Goal: Check status: Check status

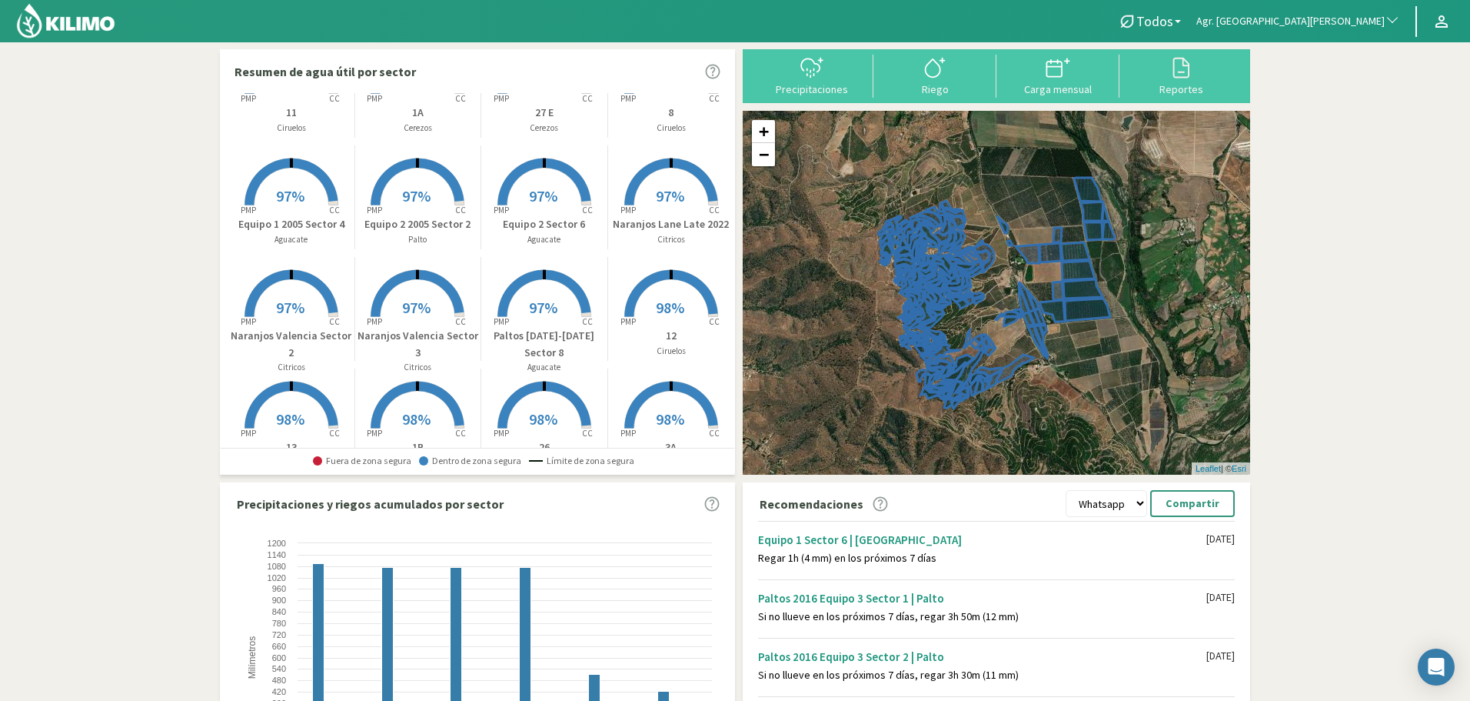
scroll to position [1574, 0]
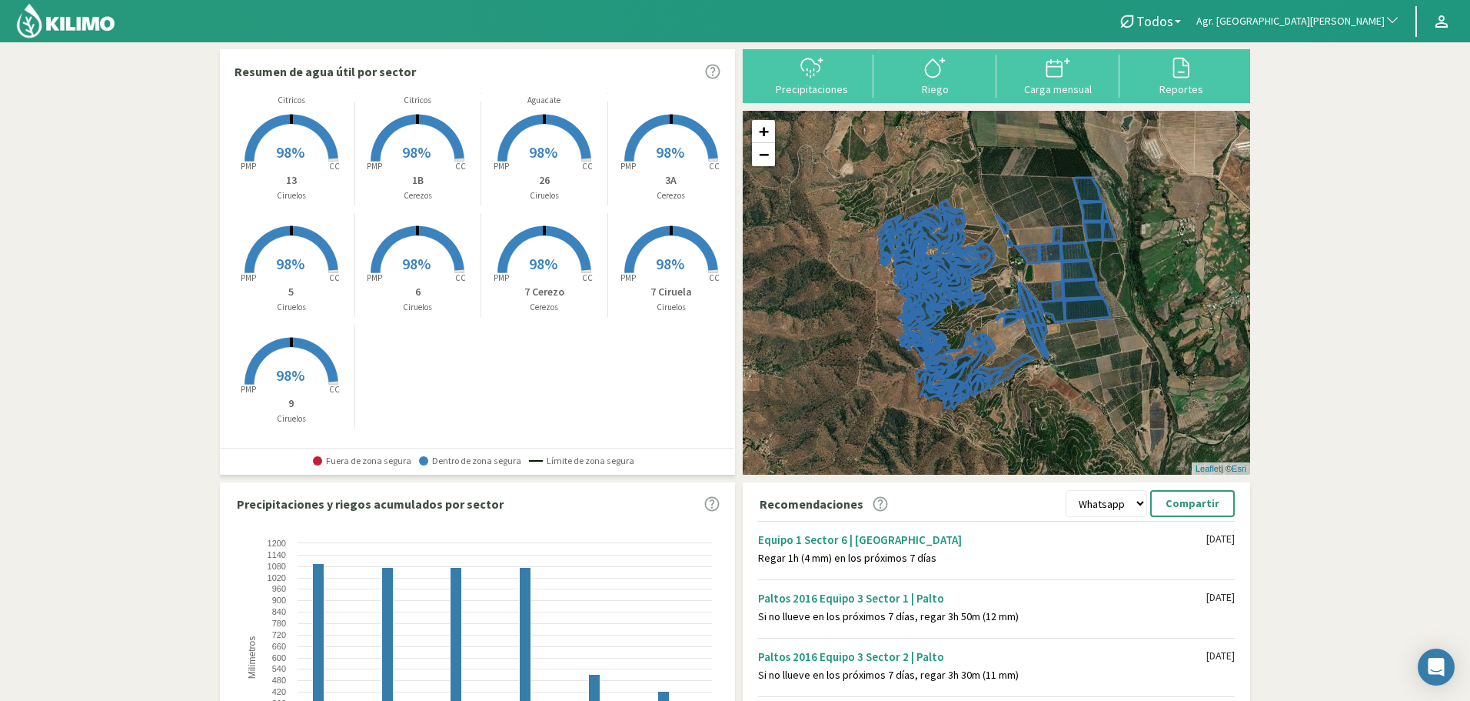
click at [665, 245] on rect at bounding box center [671, 274] width 123 height 123
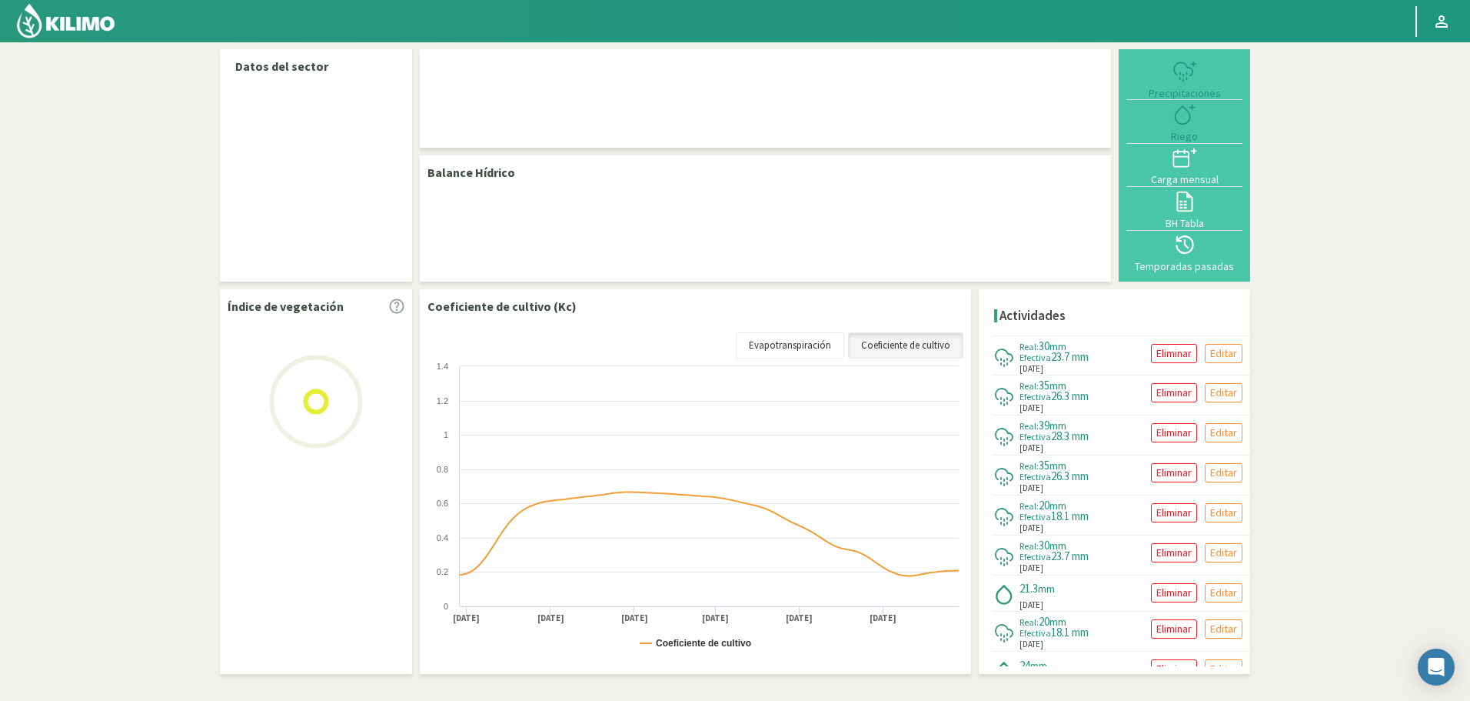
select select "22: Object"
select select "13: Object"
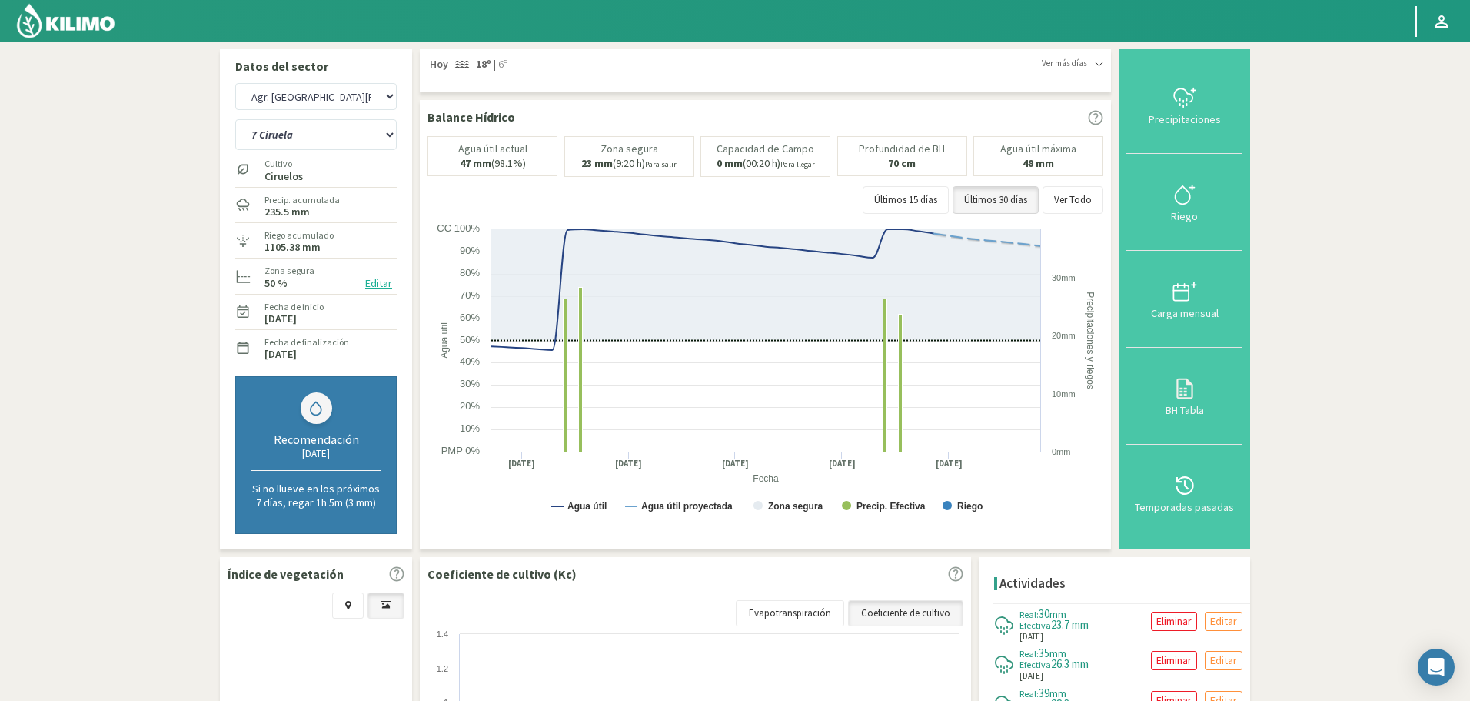
click at [68, 11] on img at bounding box center [65, 20] width 101 height 37
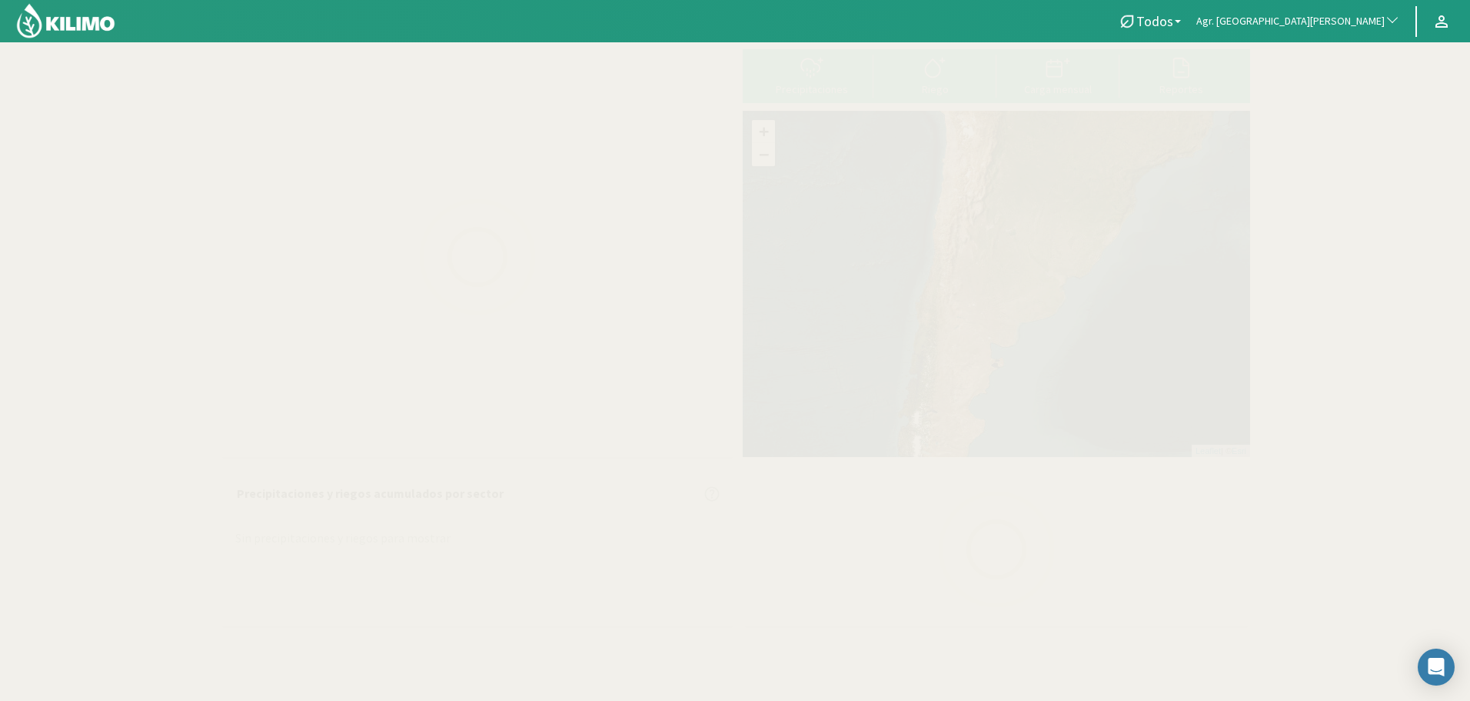
click at [1361, 17] on span "Agr. [GEOGRAPHIC_DATA][PERSON_NAME]" at bounding box center [1291, 21] width 188 height 15
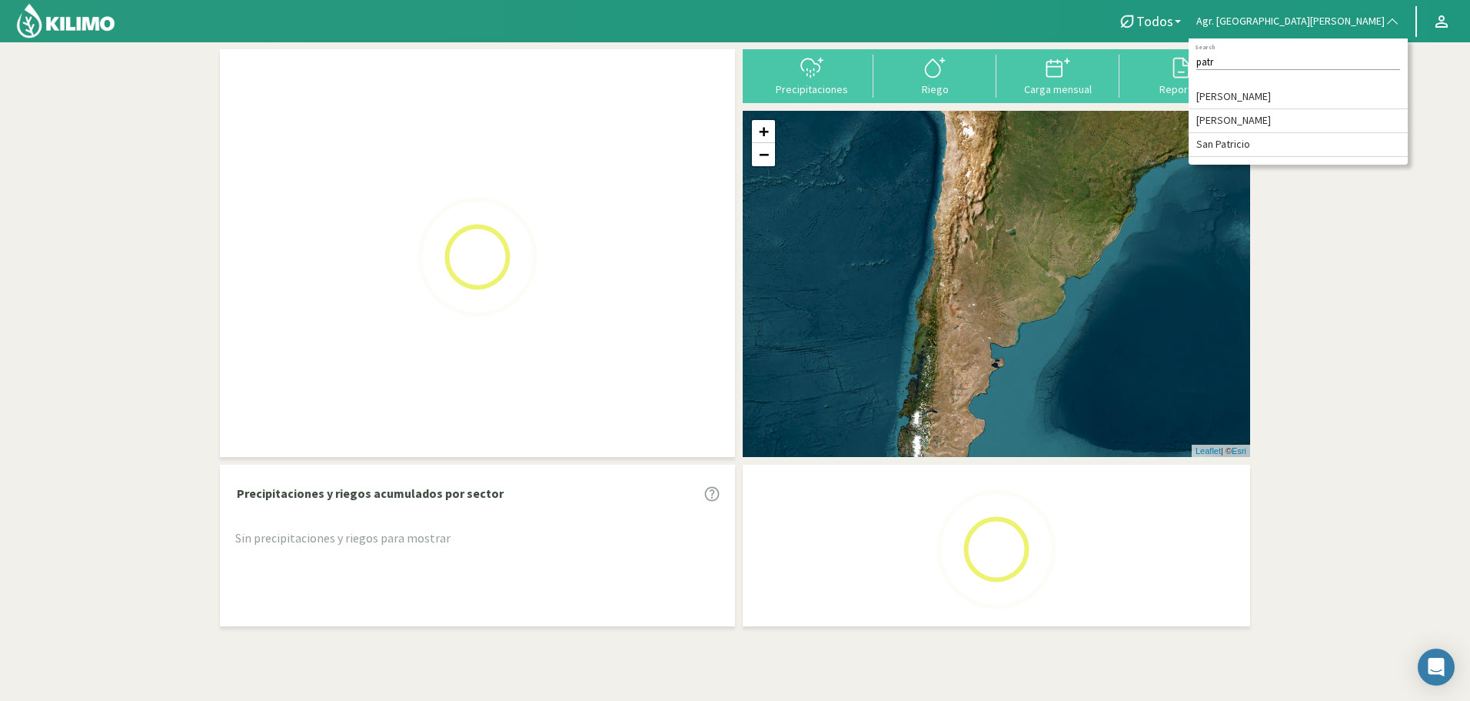
type input "patri"
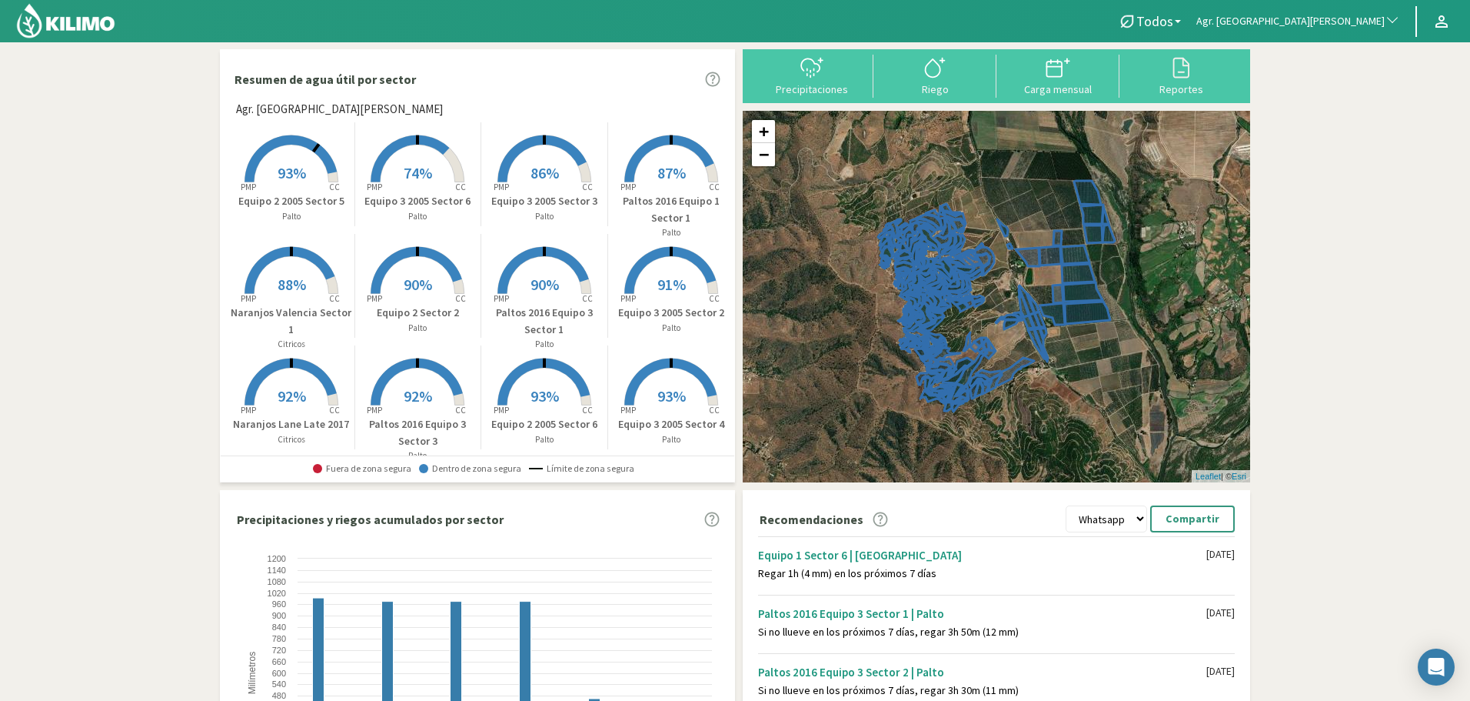
click at [1344, 23] on span "Agr. [GEOGRAPHIC_DATA][PERSON_NAME]" at bounding box center [1291, 21] width 188 height 15
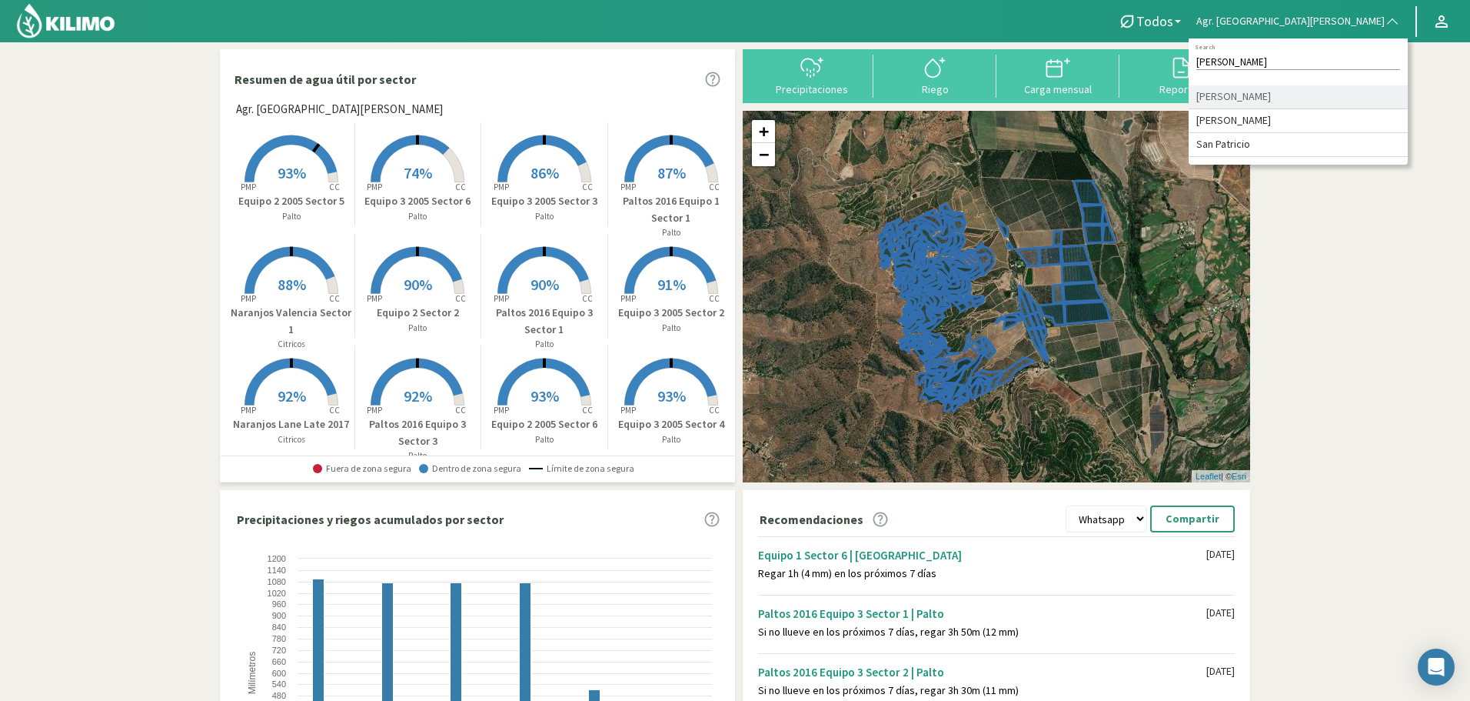
type input "[PERSON_NAME]"
click at [1330, 97] on li "[PERSON_NAME]" at bounding box center [1298, 97] width 219 height 24
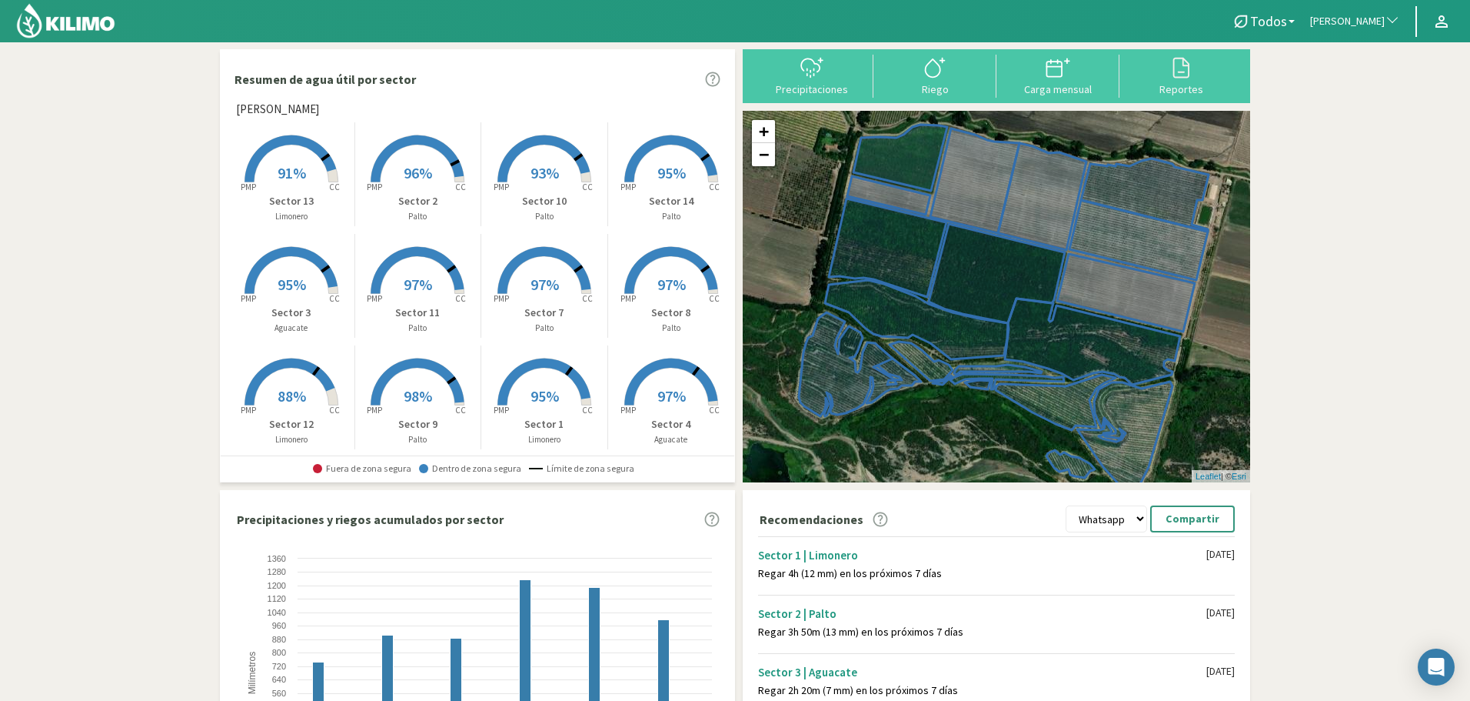
click at [281, 165] on span "91%" at bounding box center [292, 172] width 28 height 19
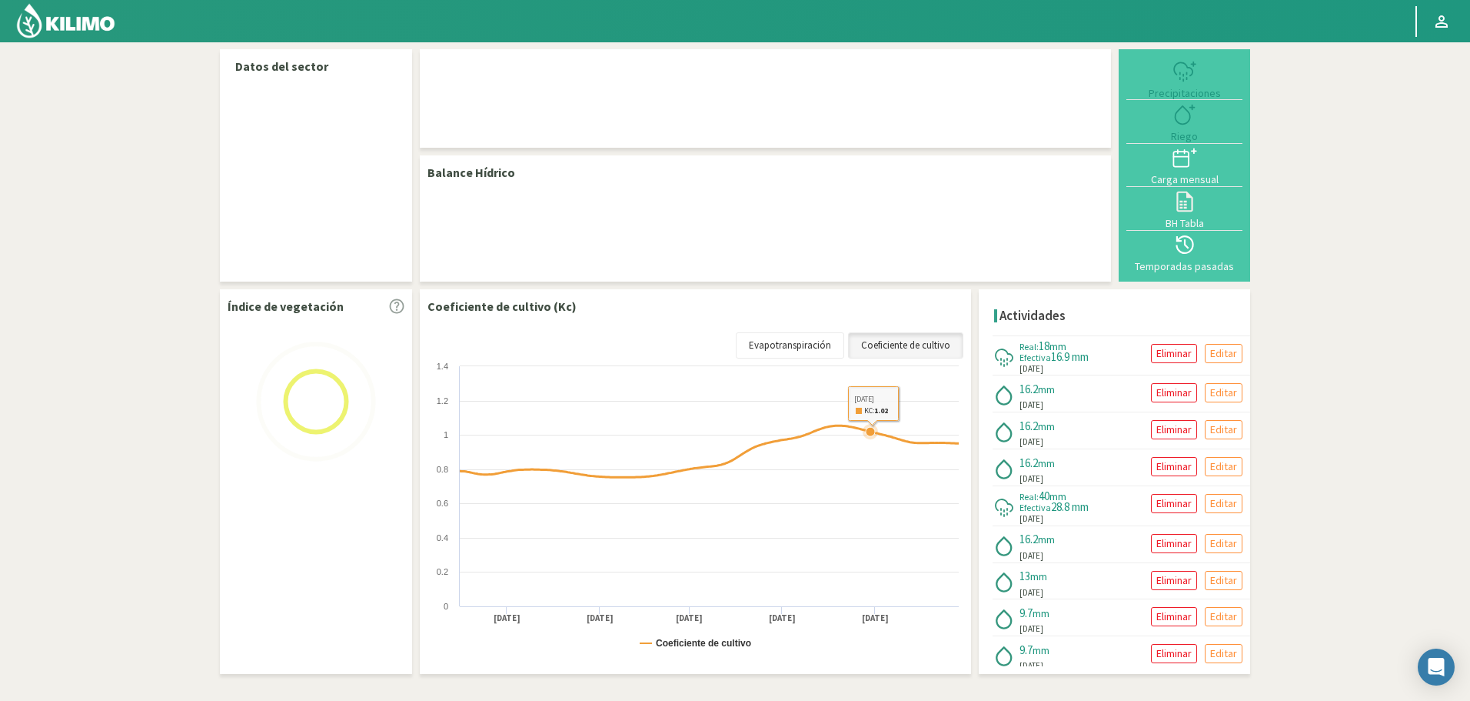
select select "225: Object"
select select "4: Object"
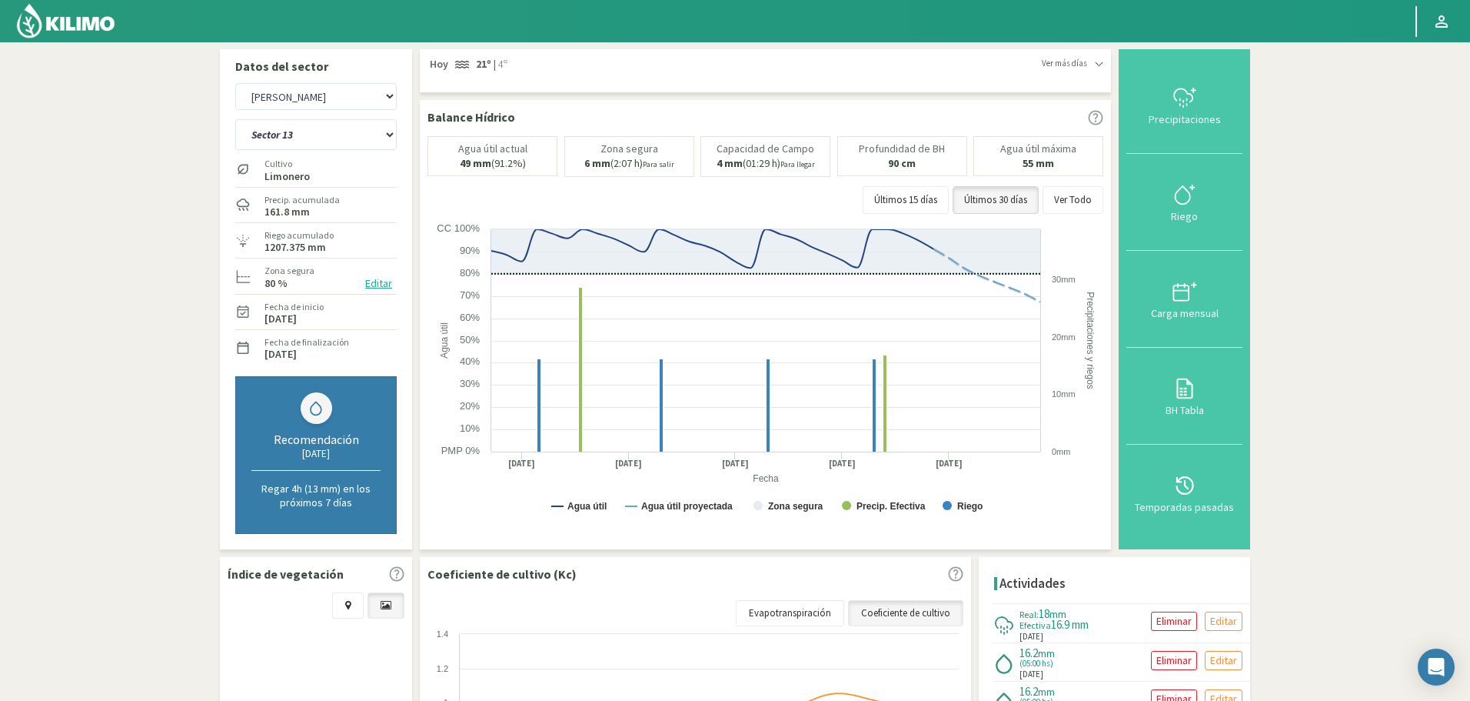
click at [1094, 66] on div "Ver más días" at bounding box center [1073, 63] width 62 height 13
